Goal: Communication & Community: Participate in discussion

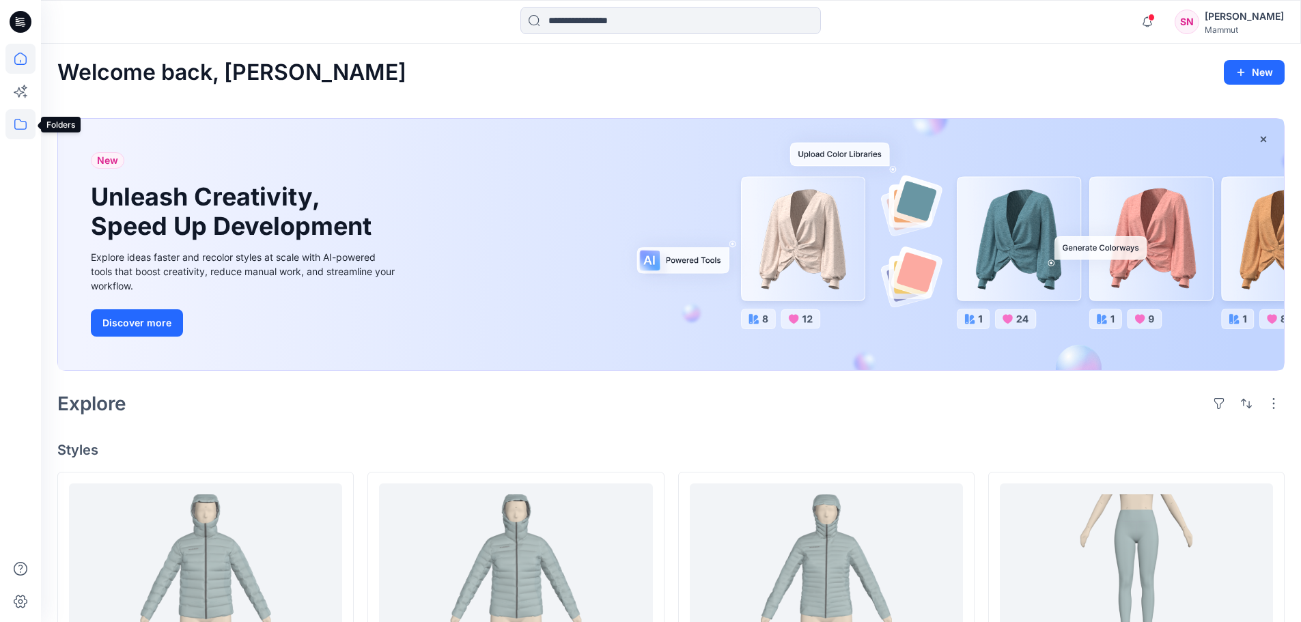
click at [14, 129] on icon at bounding box center [20, 124] width 30 height 30
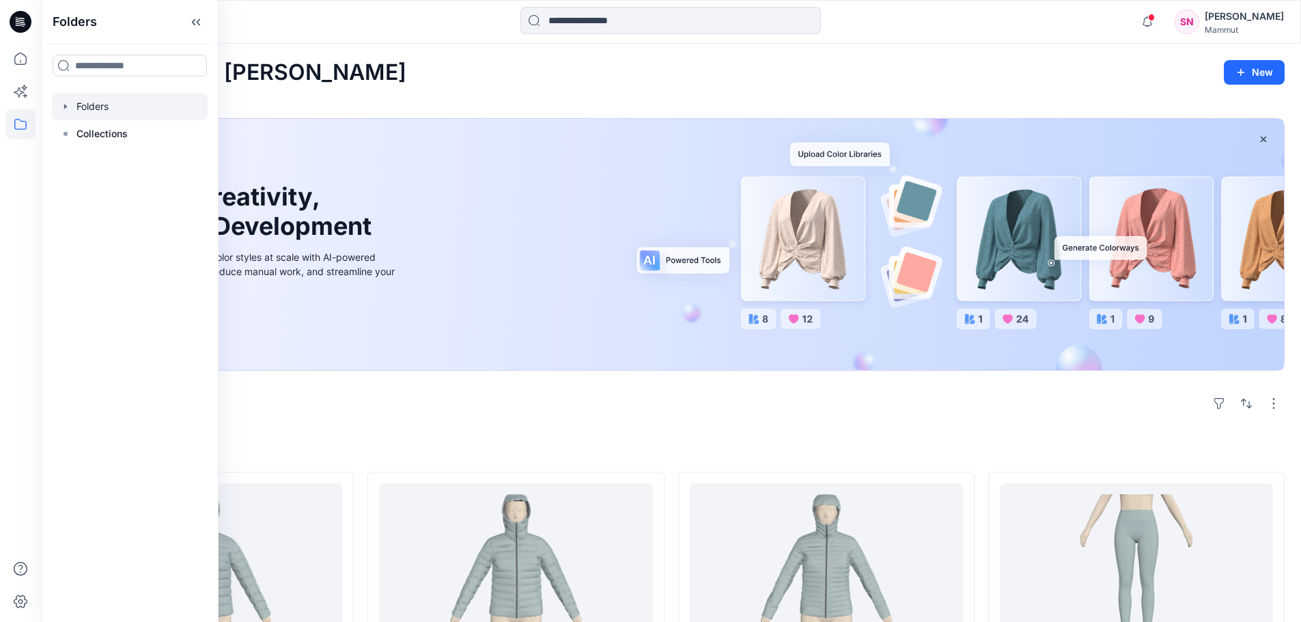
click at [79, 107] on div at bounding box center [130, 106] width 156 height 27
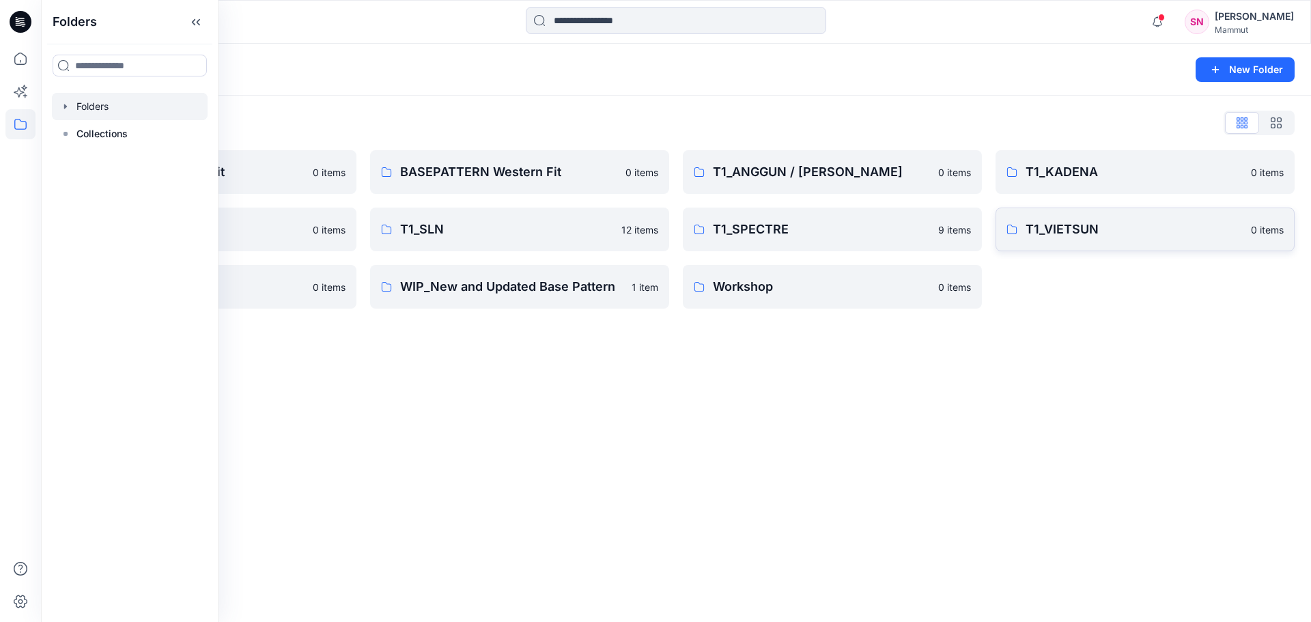
click at [1078, 236] on p "T1_VIETSUN" at bounding box center [1134, 229] width 217 height 19
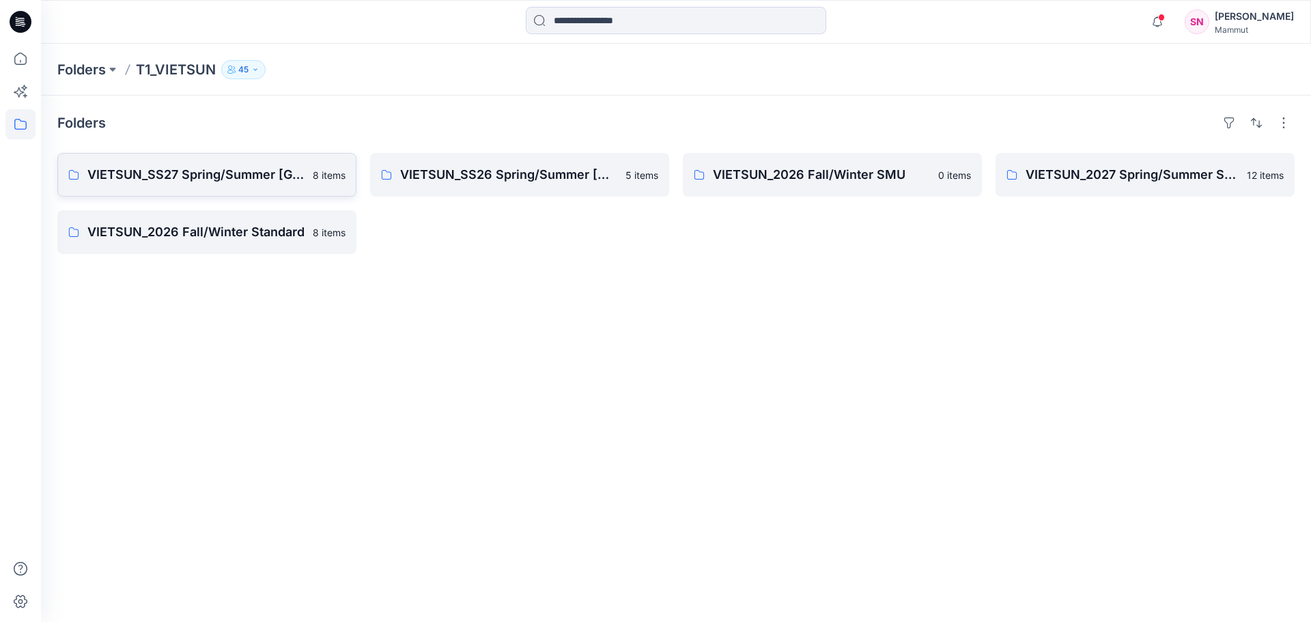
click at [242, 172] on p "VIETSUN_SS27 Spring/Summer [GEOGRAPHIC_DATA]" at bounding box center [195, 174] width 217 height 19
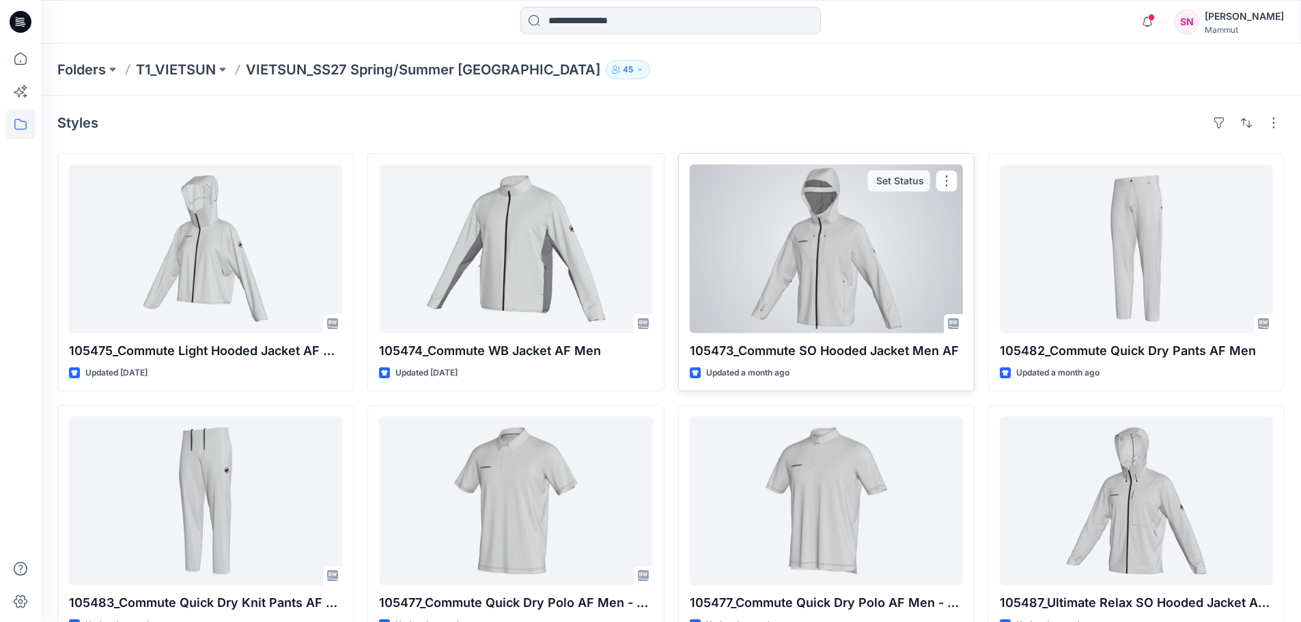
click at [824, 241] on div at bounding box center [826, 249] width 273 height 169
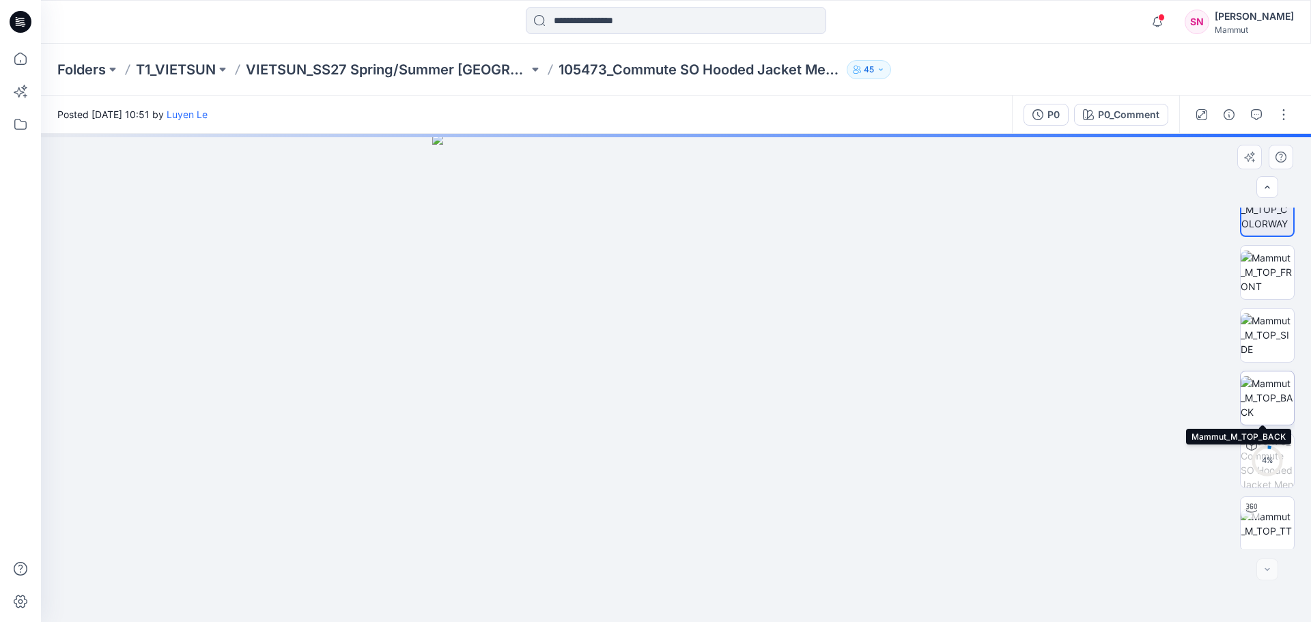
scroll to position [27, 0]
click at [1283, 115] on button "button" at bounding box center [1284, 115] width 22 height 22
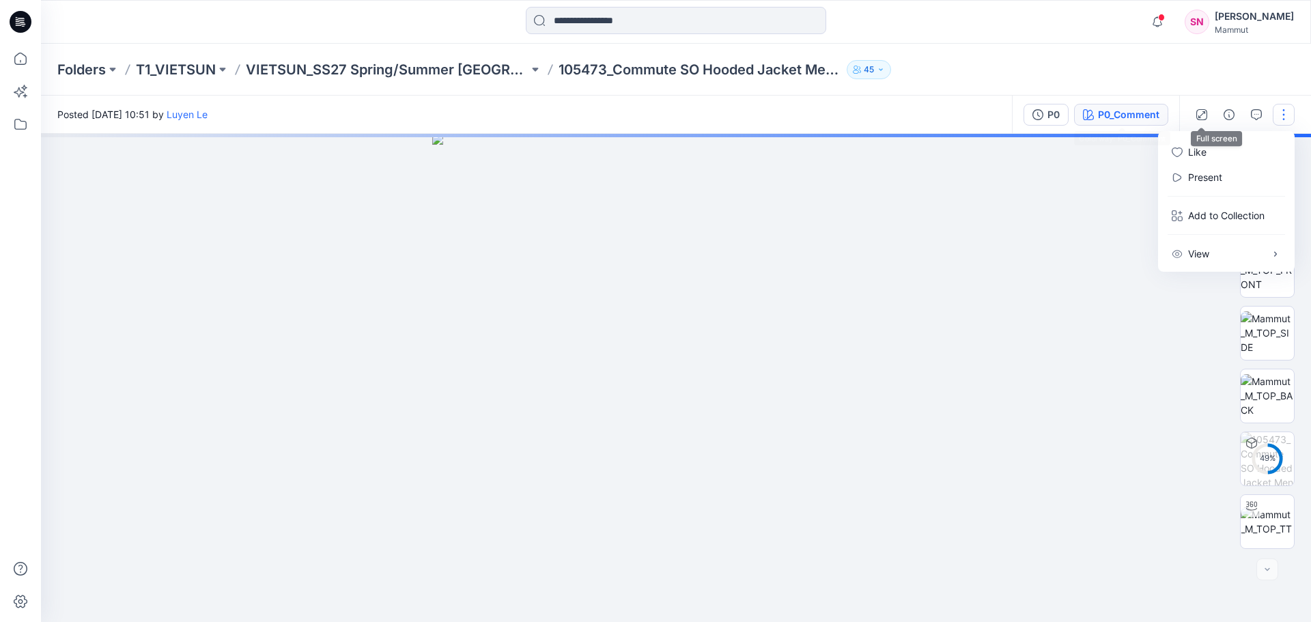
click at [1149, 113] on div "P0_Comment" at bounding box center [1128, 114] width 61 height 15
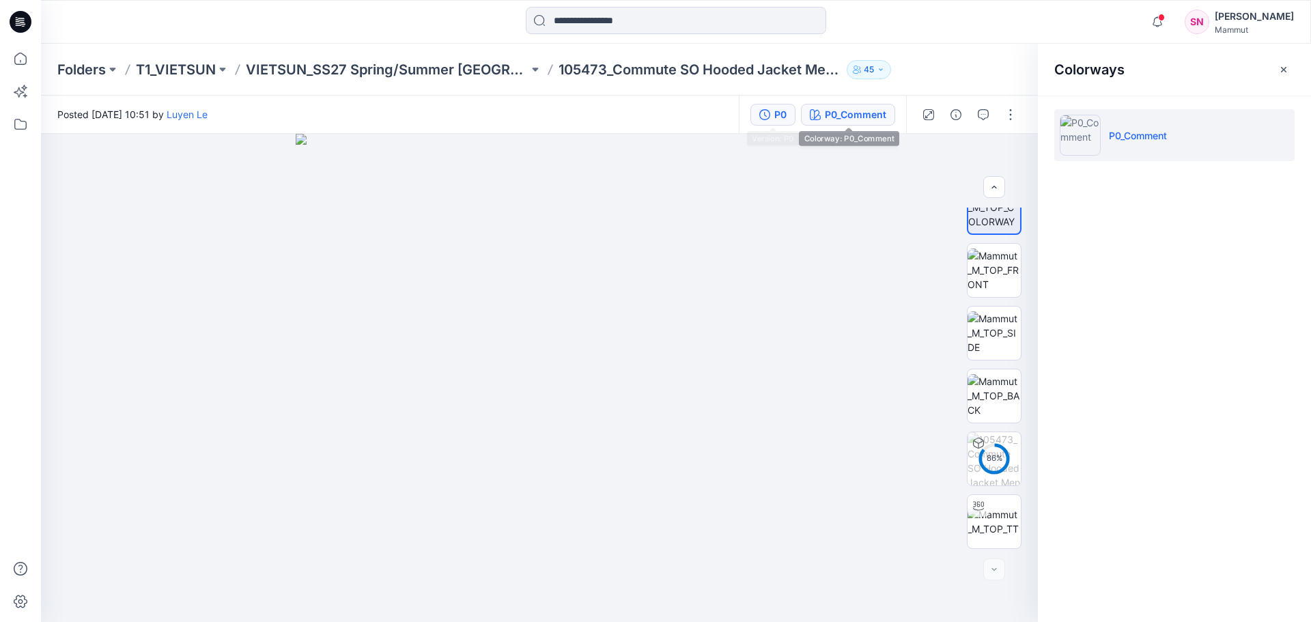
click at [785, 116] on div "P0" at bounding box center [780, 114] width 12 height 15
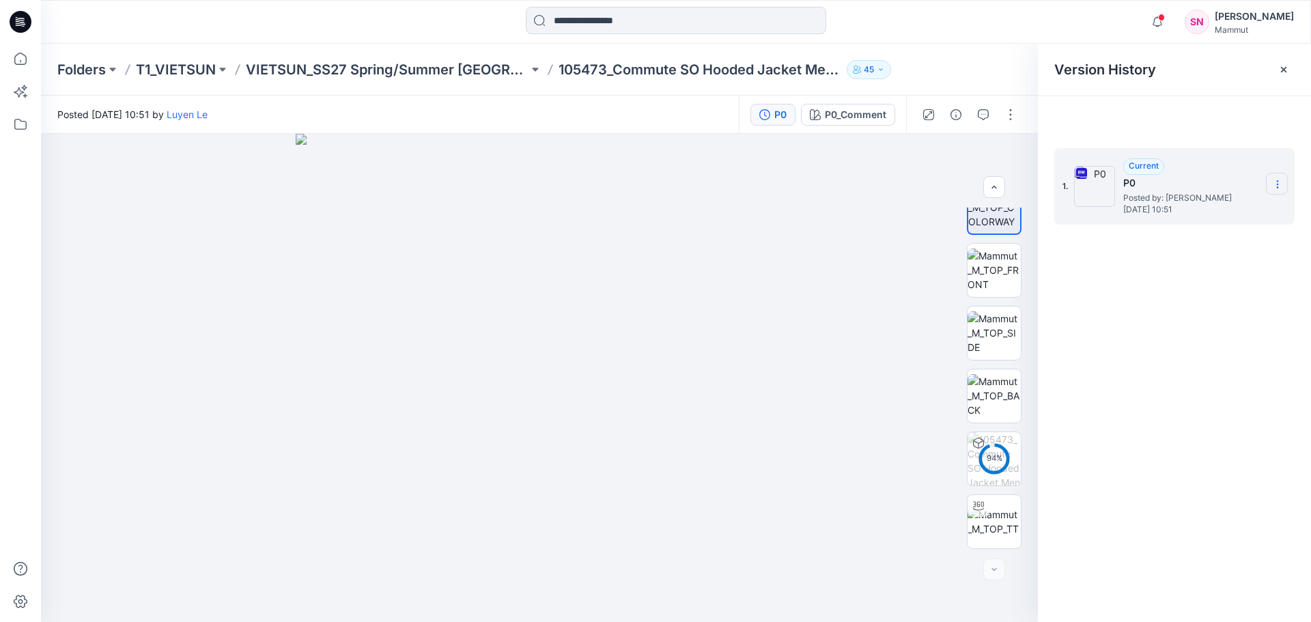
click at [1281, 184] on icon at bounding box center [1277, 184] width 11 height 11
click at [1224, 206] on span "Download Source BW File" at bounding box center [1208, 211] width 114 height 16
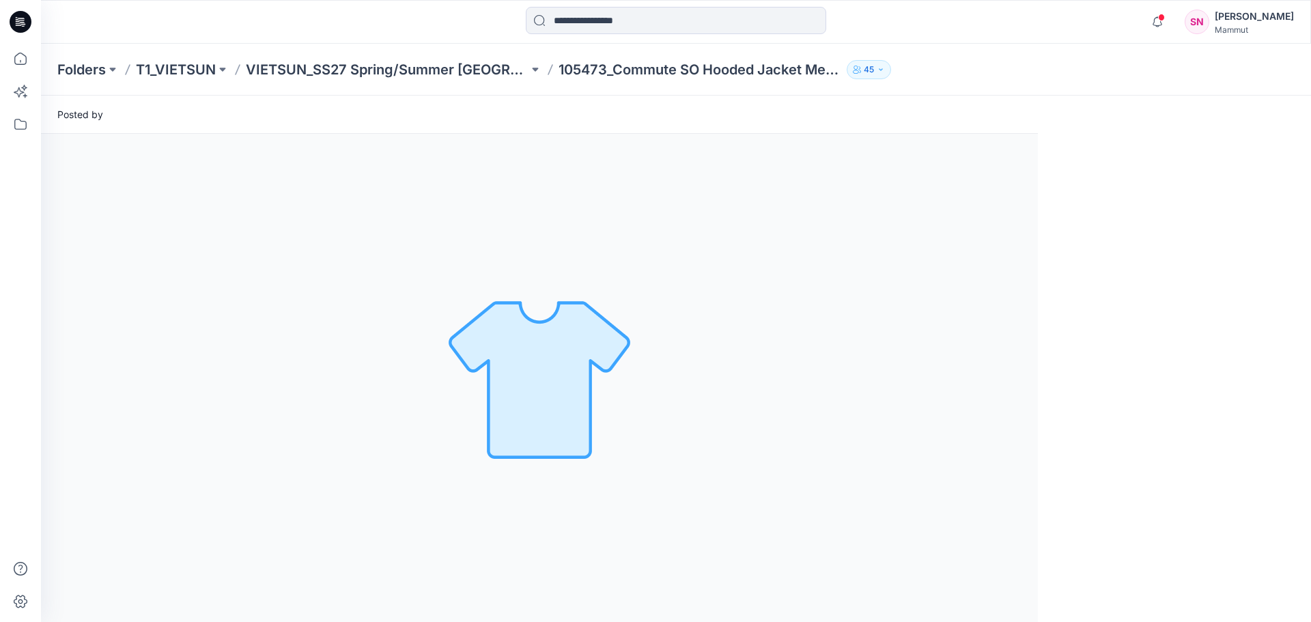
scroll to position [0, 0]
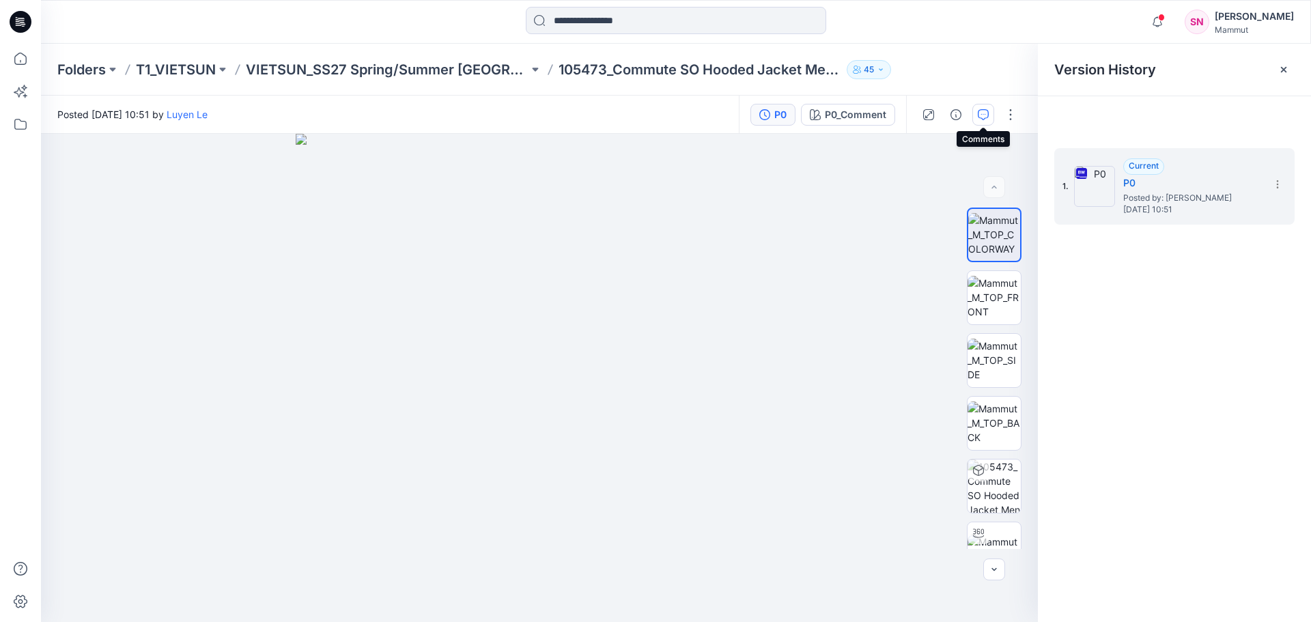
click at [984, 115] on icon "button" at bounding box center [983, 114] width 11 height 11
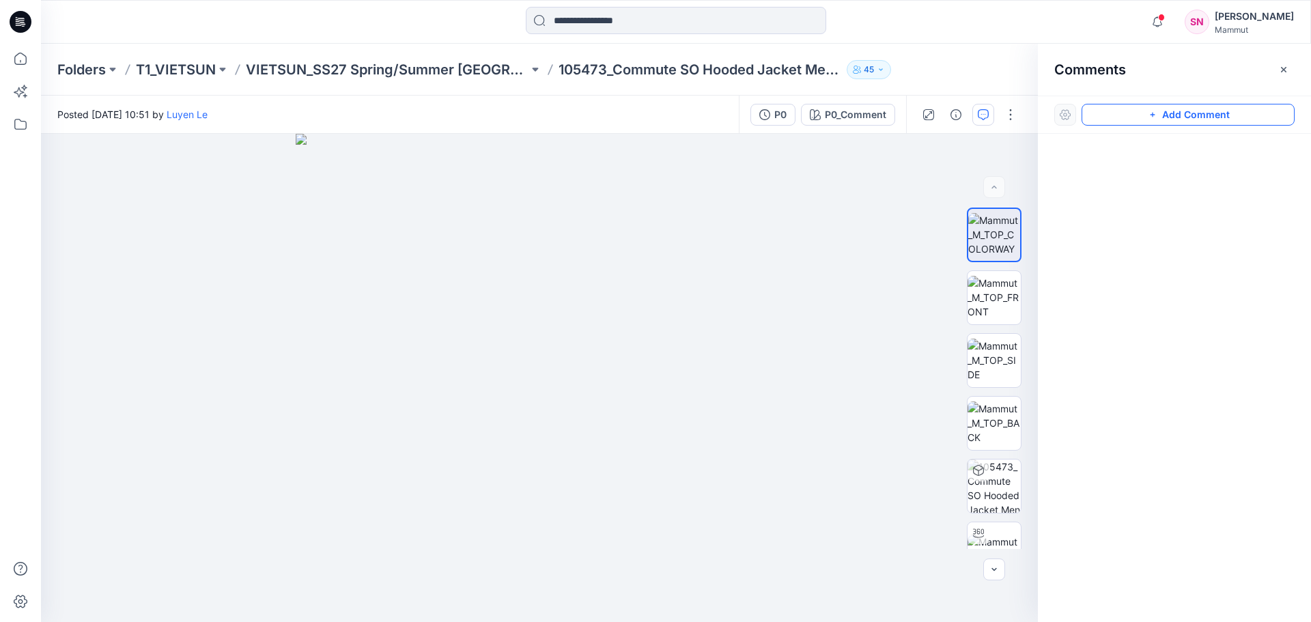
click at [1192, 115] on button "Add Comment" at bounding box center [1188, 115] width 213 height 22
click at [1184, 117] on button "Click on the style to leave a comment" at bounding box center [1188, 115] width 213 height 22
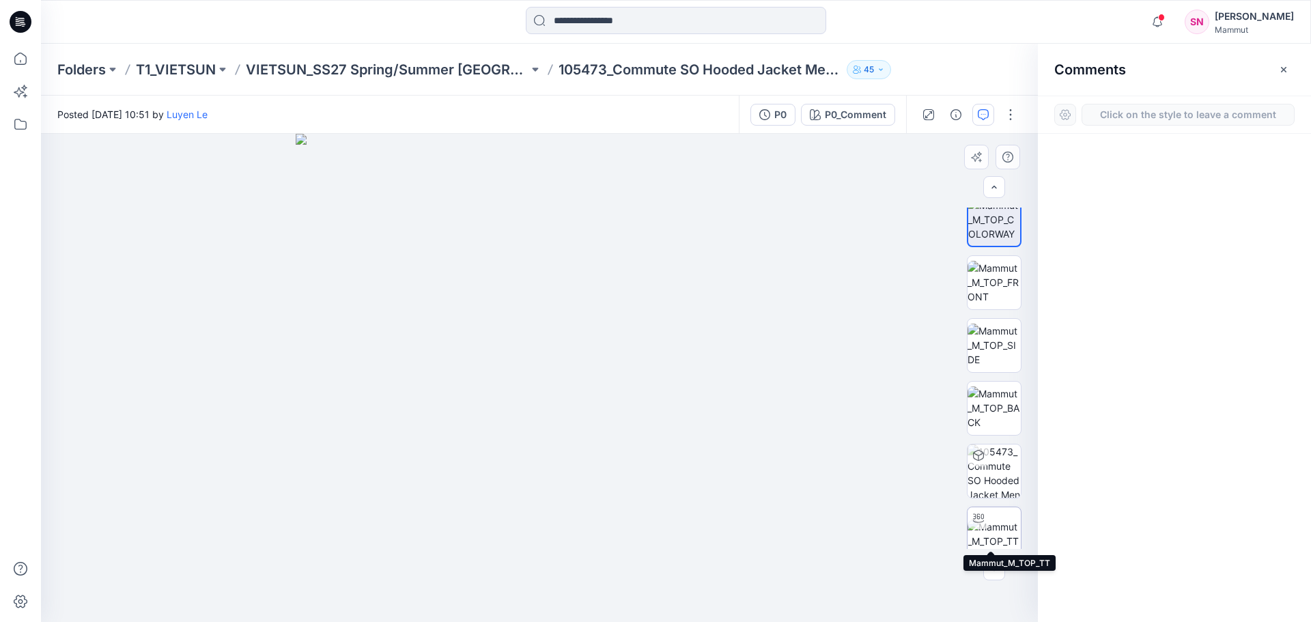
scroll to position [27, 0]
click at [987, 526] on img at bounding box center [994, 521] width 53 height 29
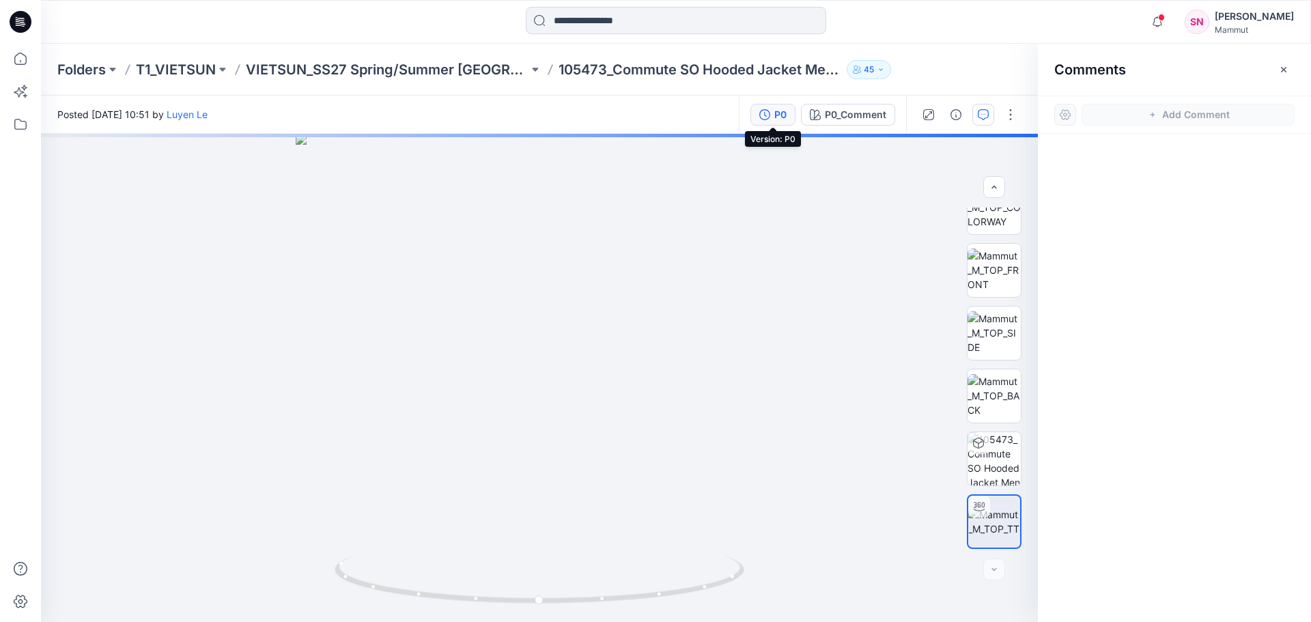
click at [767, 120] on button "P0" at bounding box center [773, 115] width 45 height 22
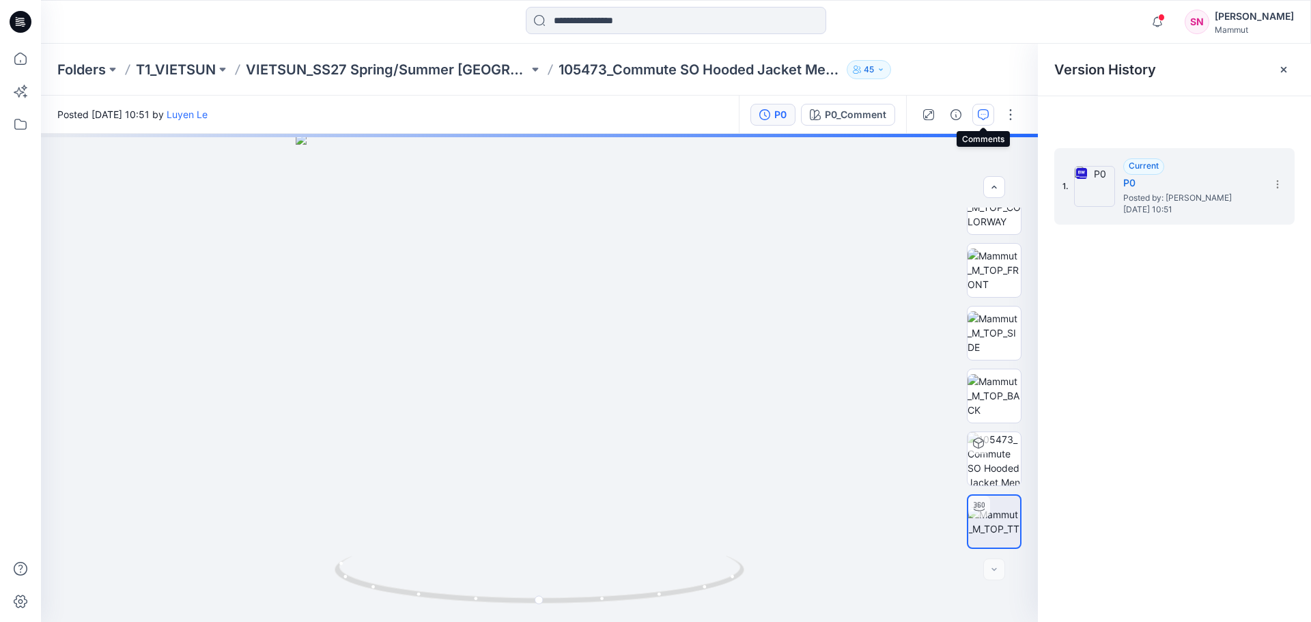
click at [985, 117] on icon "button" at bounding box center [983, 114] width 11 height 11
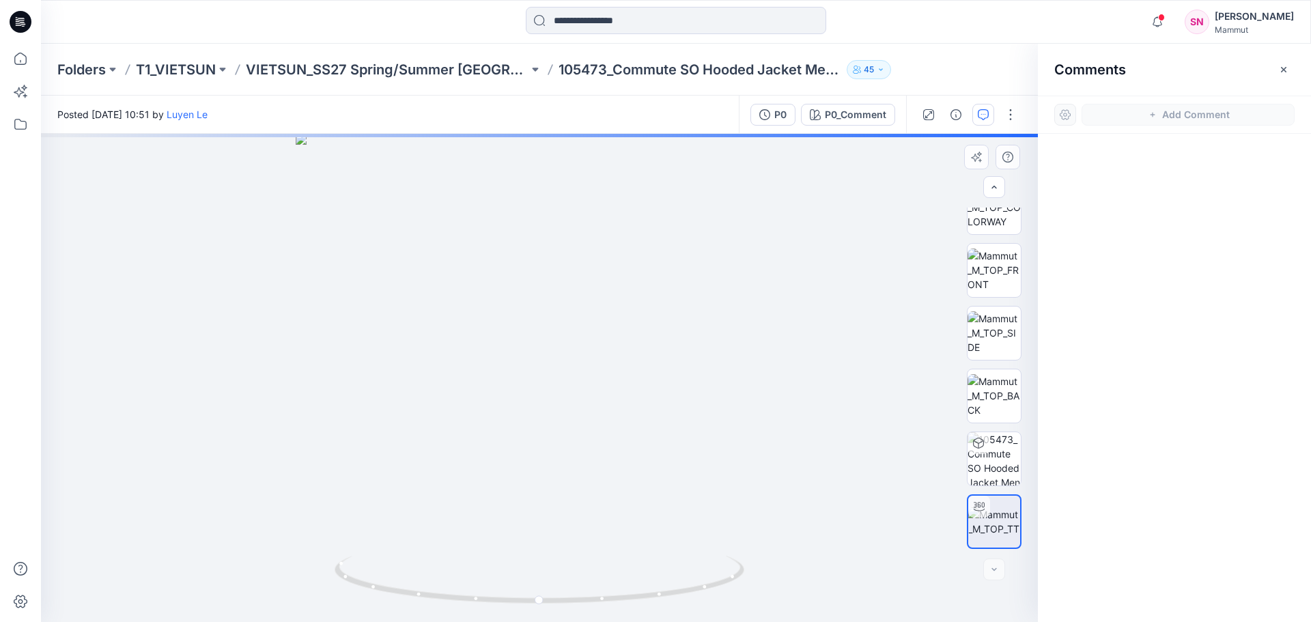
click at [593, 393] on div at bounding box center [539, 378] width 997 height 488
click at [987, 458] on img at bounding box center [994, 458] width 53 height 53
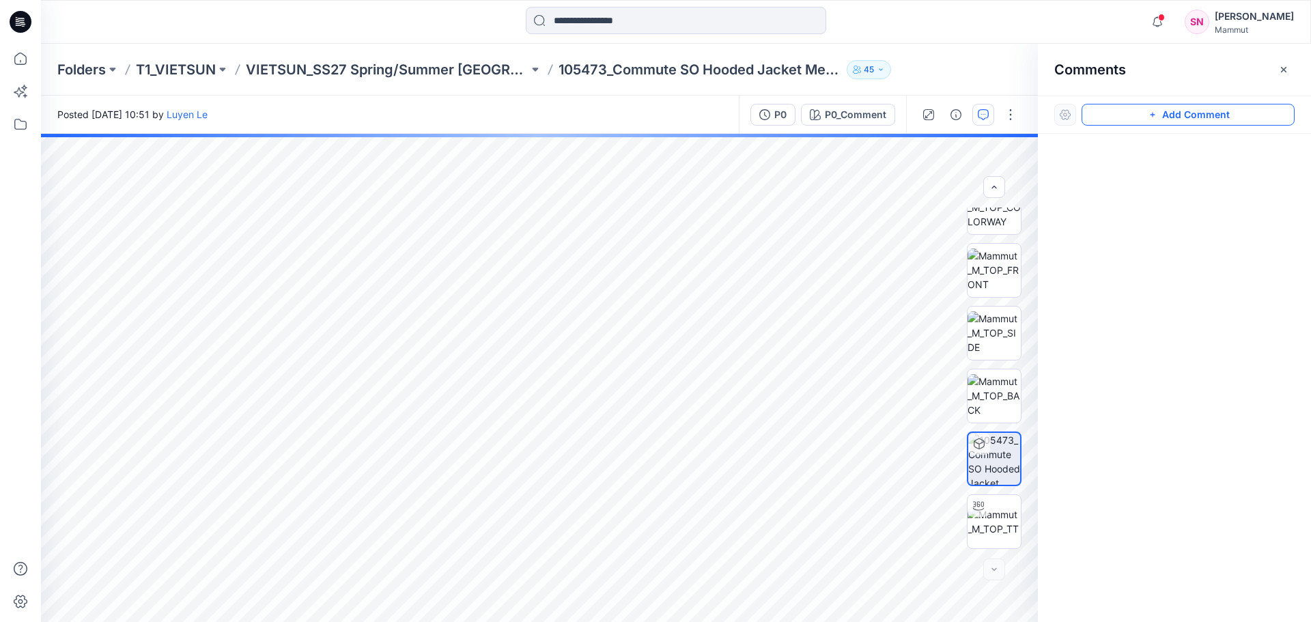
click at [1192, 121] on button "Add Comment" at bounding box center [1188, 115] width 213 height 22
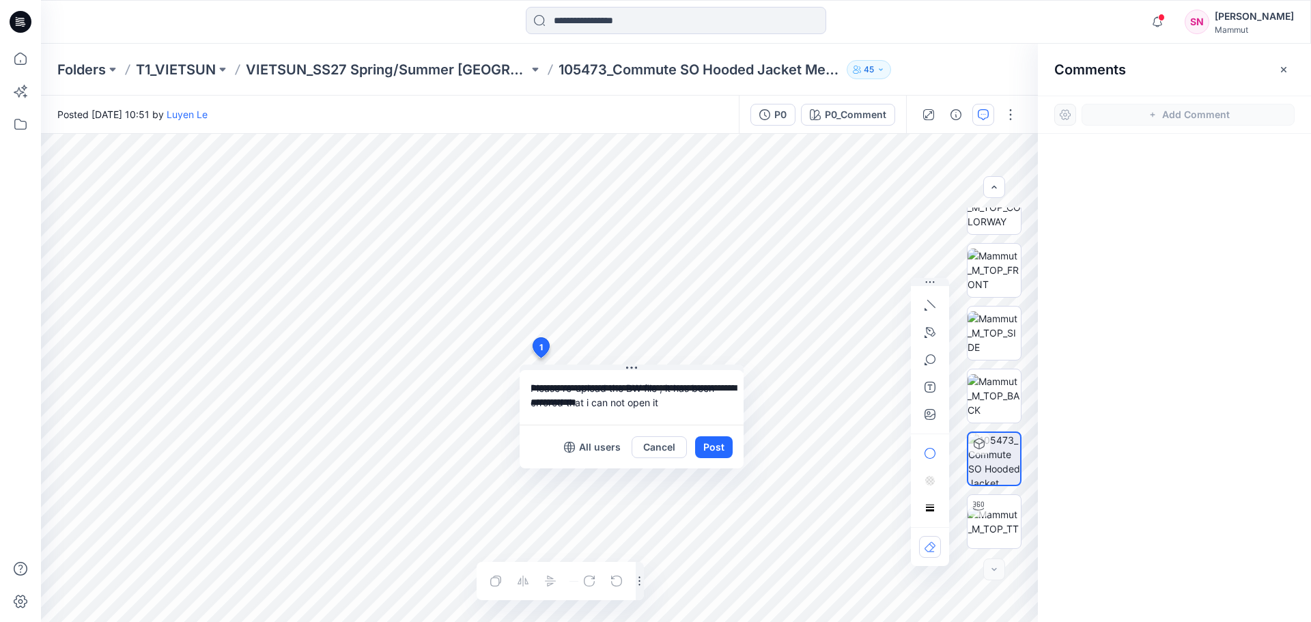
click at [516, 383] on div "**********" at bounding box center [539, 378] width 997 height 488
type textarea "**********"
click at [659, 406] on textarea "**********" at bounding box center [632, 397] width 224 height 55
click at [667, 402] on textarea "**********" at bounding box center [632, 397] width 224 height 55
click at [716, 445] on button "Post" at bounding box center [714, 447] width 38 height 22
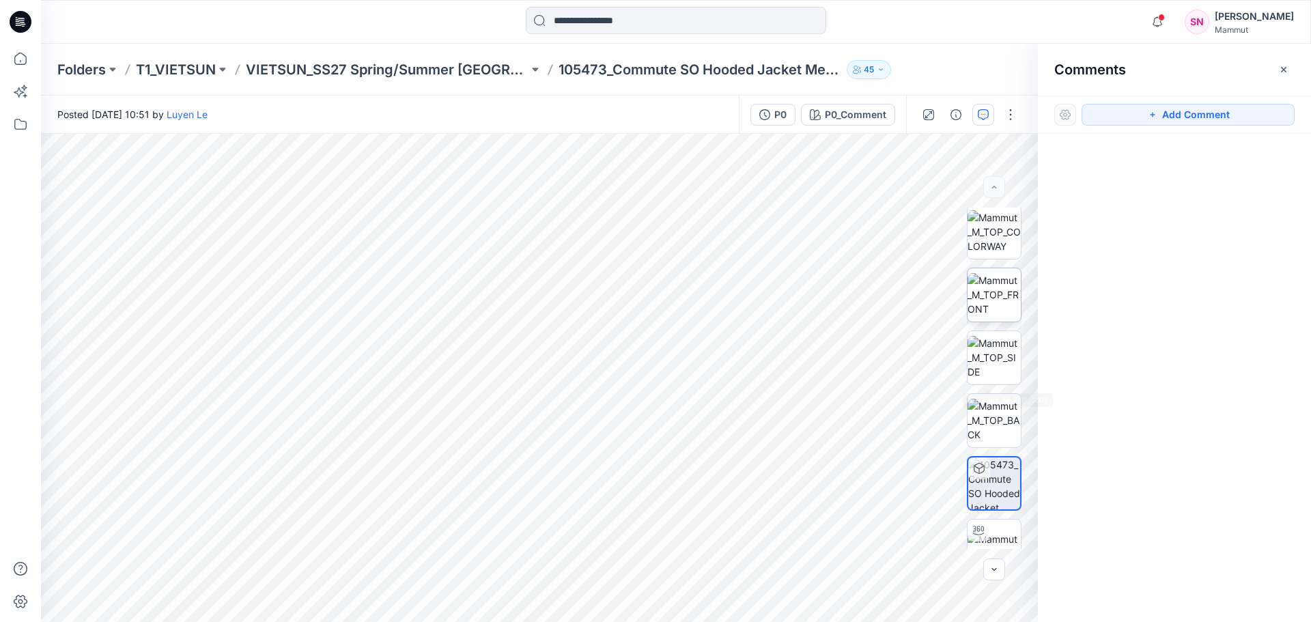
scroll to position [0, 0]
click at [992, 242] on img at bounding box center [994, 234] width 53 height 43
click at [609, 354] on img at bounding box center [540, 378] width 488 height 488
click at [569, 354] on img at bounding box center [540, 378] width 488 height 488
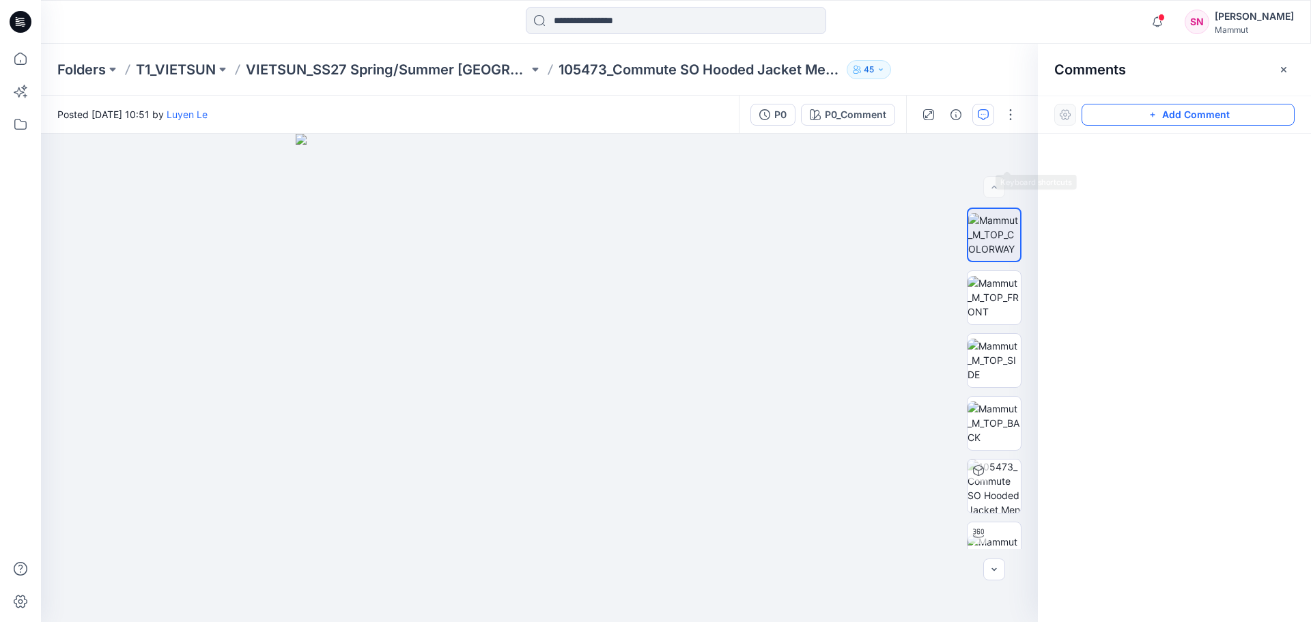
click at [1145, 110] on button "Add Comment" at bounding box center [1188, 115] width 213 height 22
click at [567, 354] on div "1" at bounding box center [539, 378] width 997 height 488
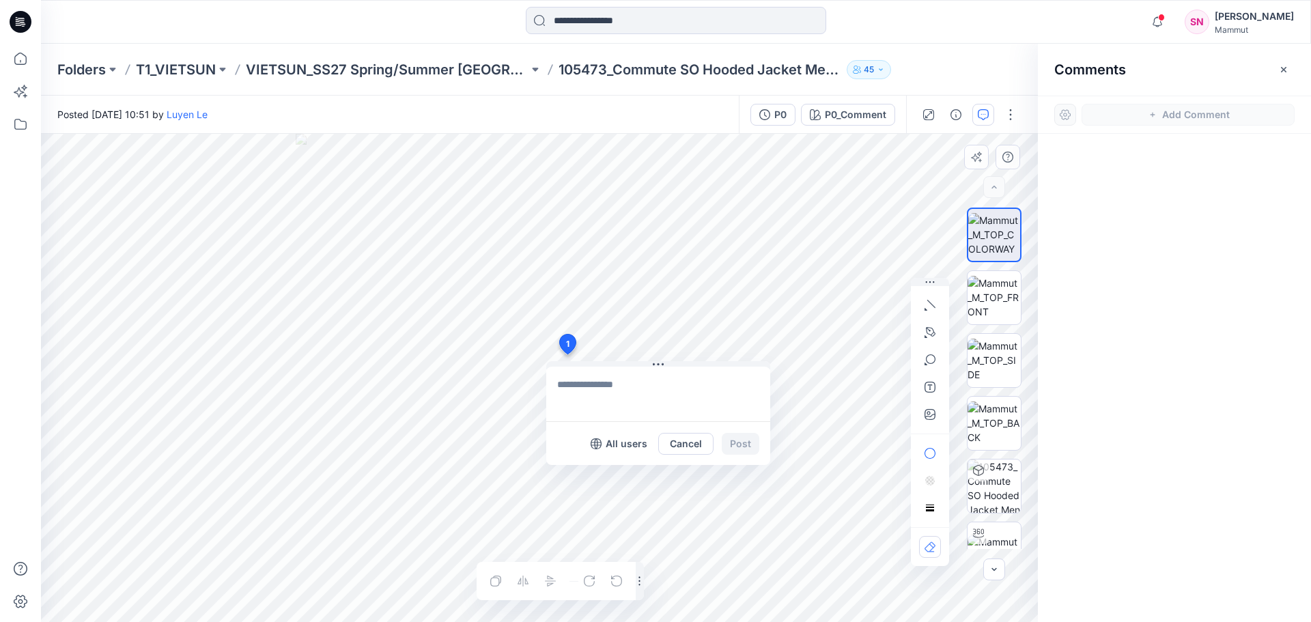
click at [642, 394] on textarea at bounding box center [658, 394] width 224 height 55
click at [518, 384] on div "**********" at bounding box center [539, 378] width 997 height 488
type textarea "**********"
click at [742, 445] on button "Post" at bounding box center [741, 444] width 38 height 22
